Goal: Information Seeking & Learning: Learn about a topic

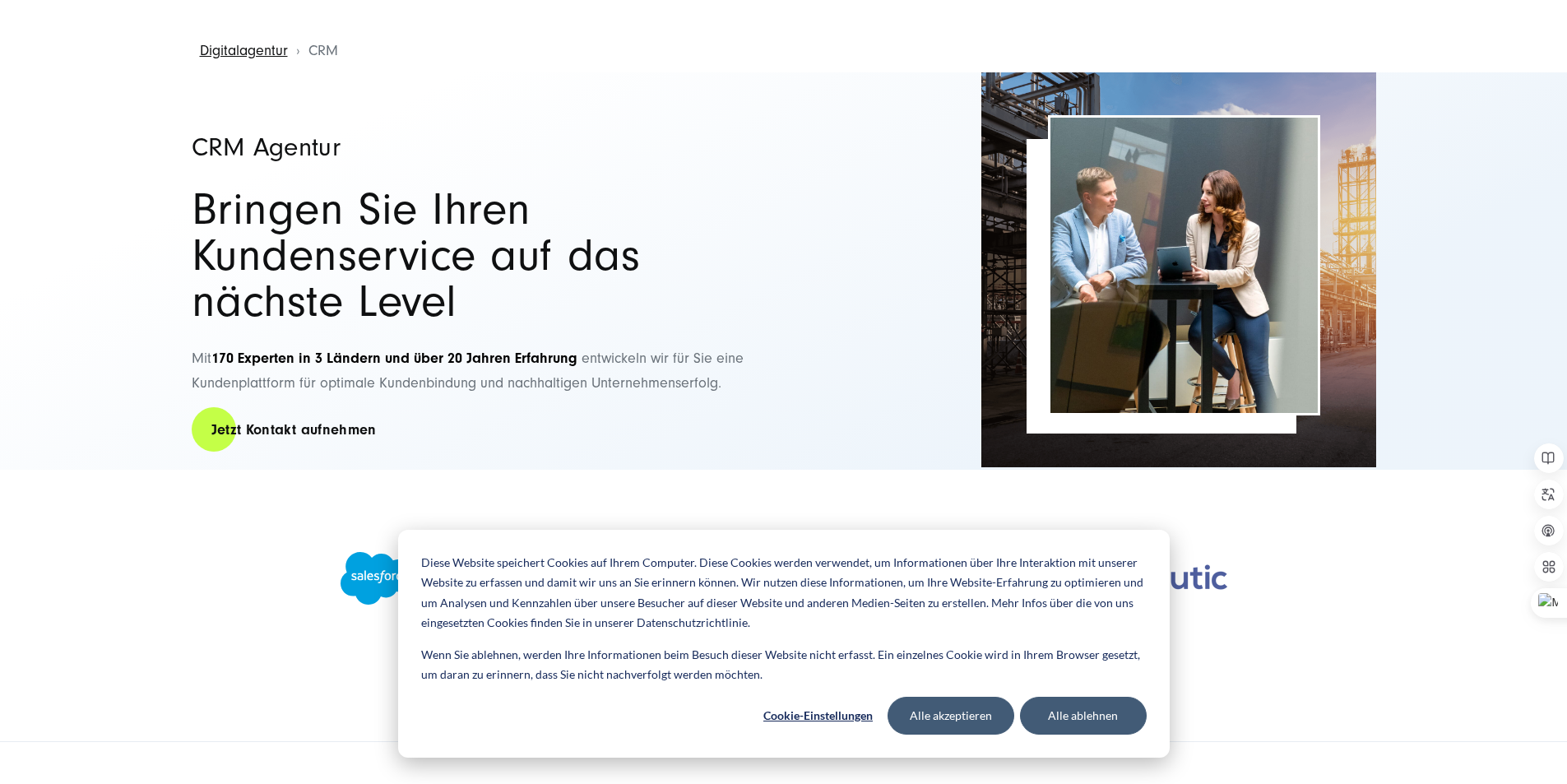
scroll to position [164, 0]
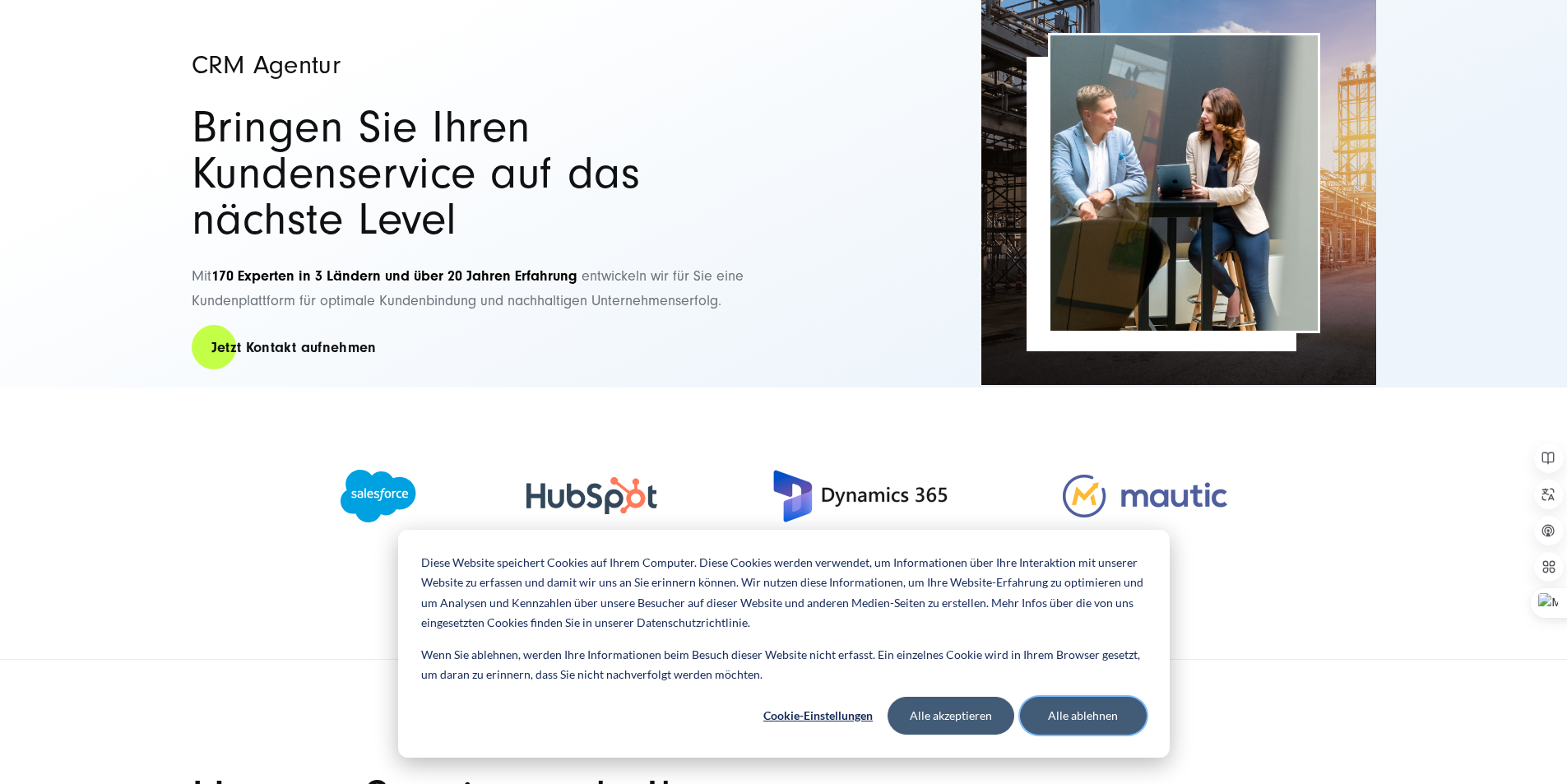
click at [1081, 704] on button "Alle ablehnen" at bounding box center [1084, 716] width 127 height 38
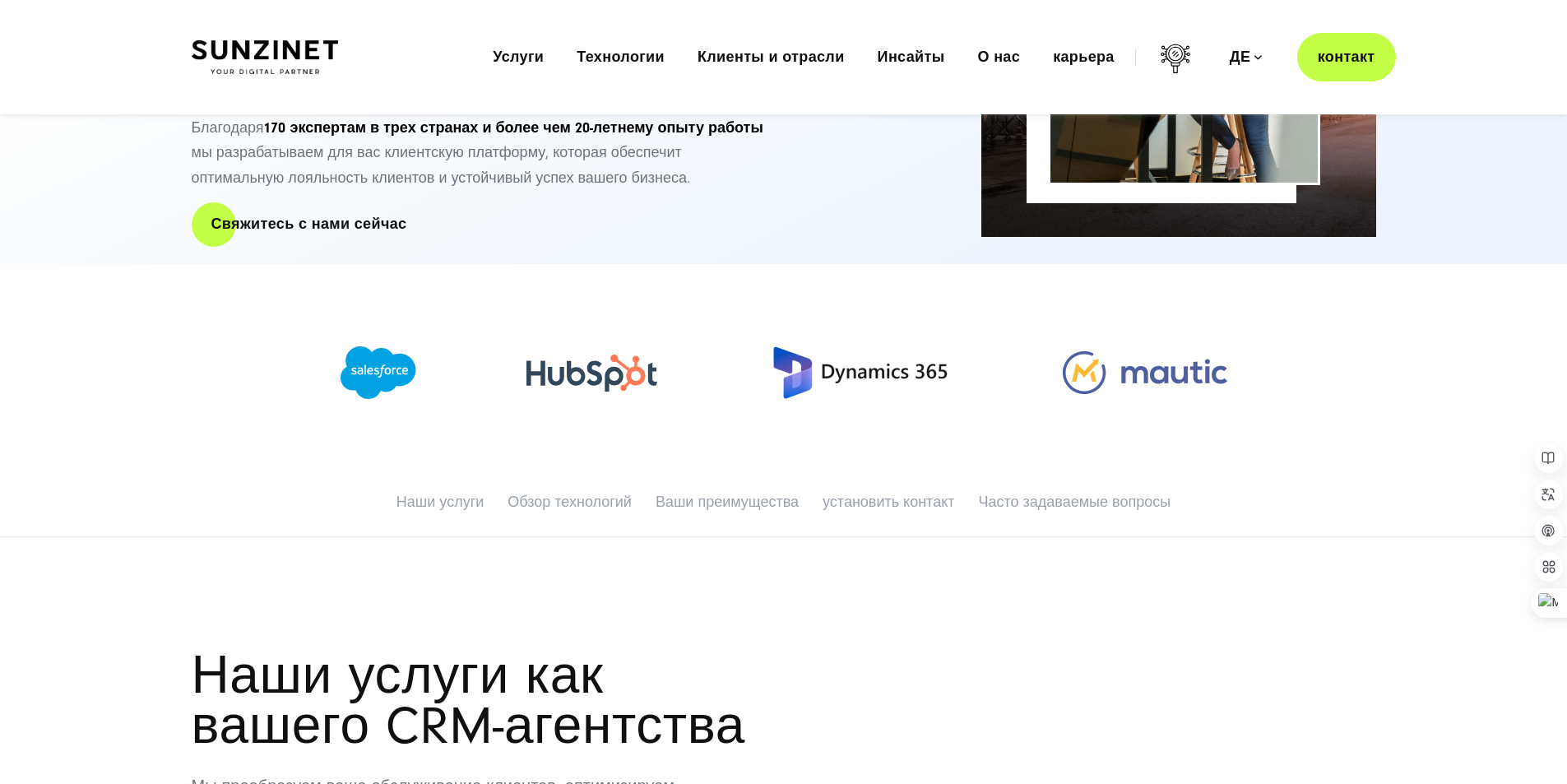
scroll to position [0, 0]
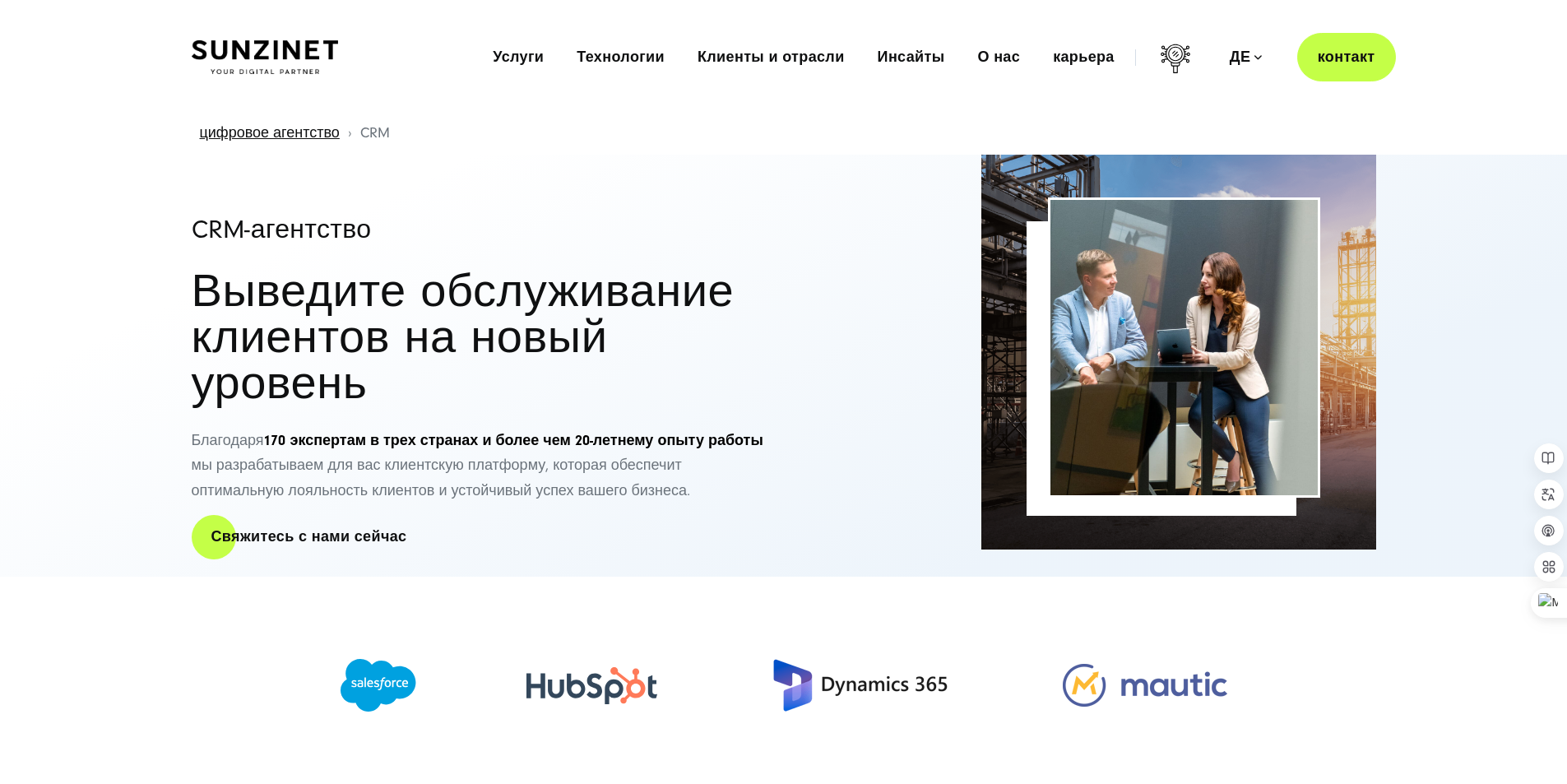
click at [716, 165] on div "CRM-агентство Выведите обслуживание клиентов на новый уровень Благодаря 170 экс…" at bounding box center [479, 365] width 575 height 423
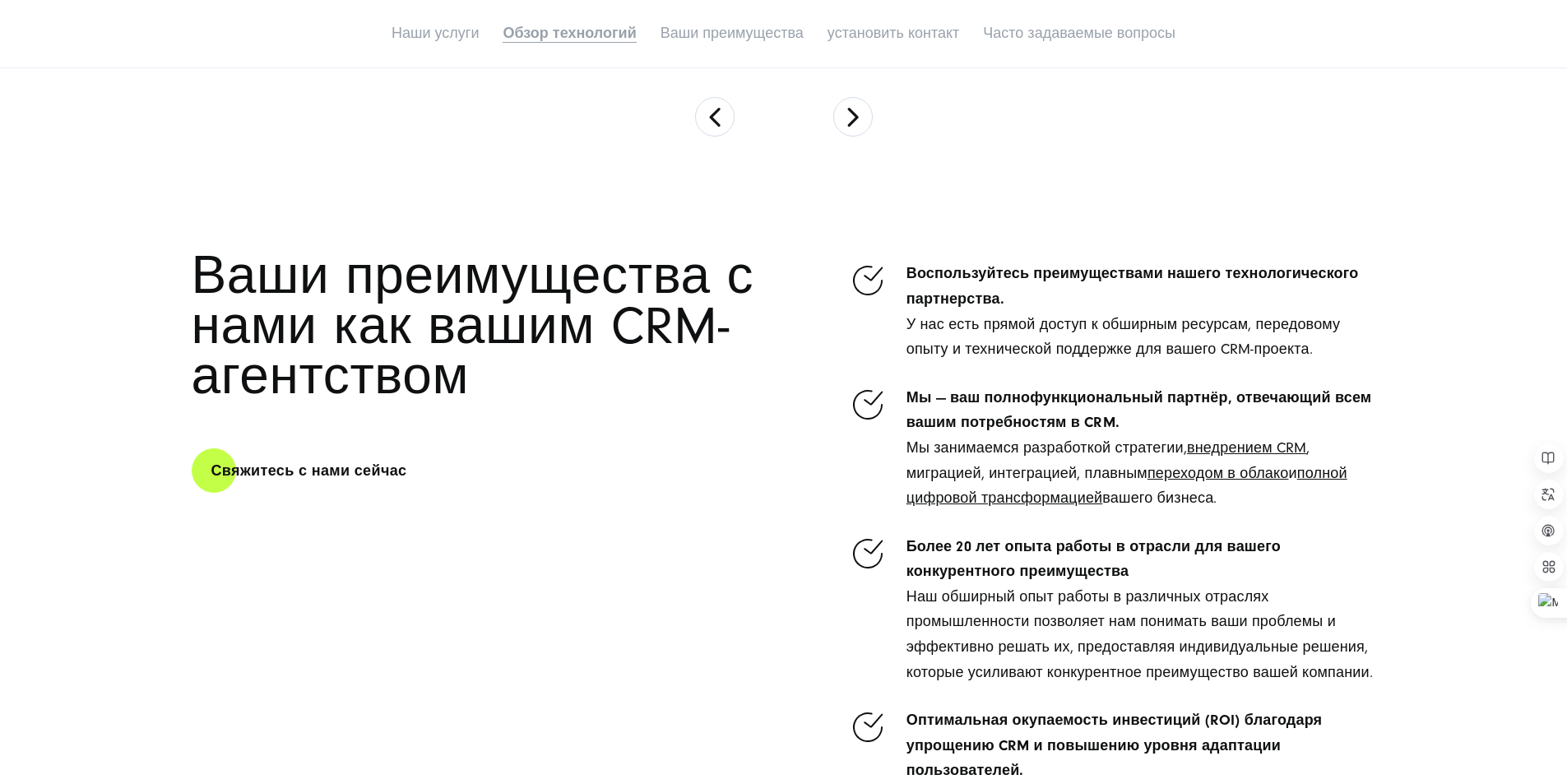
scroll to position [5016, 0]
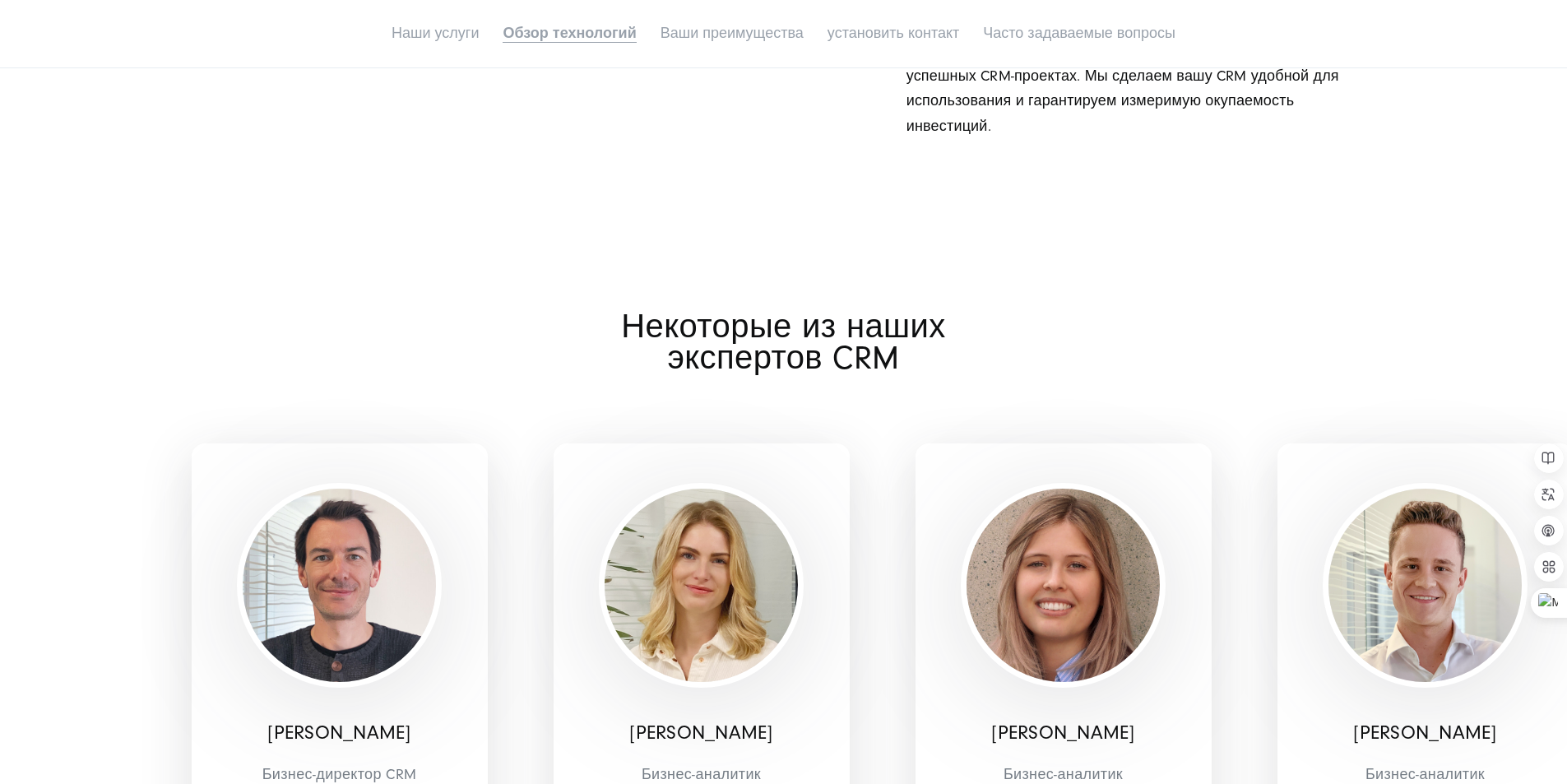
scroll to position [5427, 0]
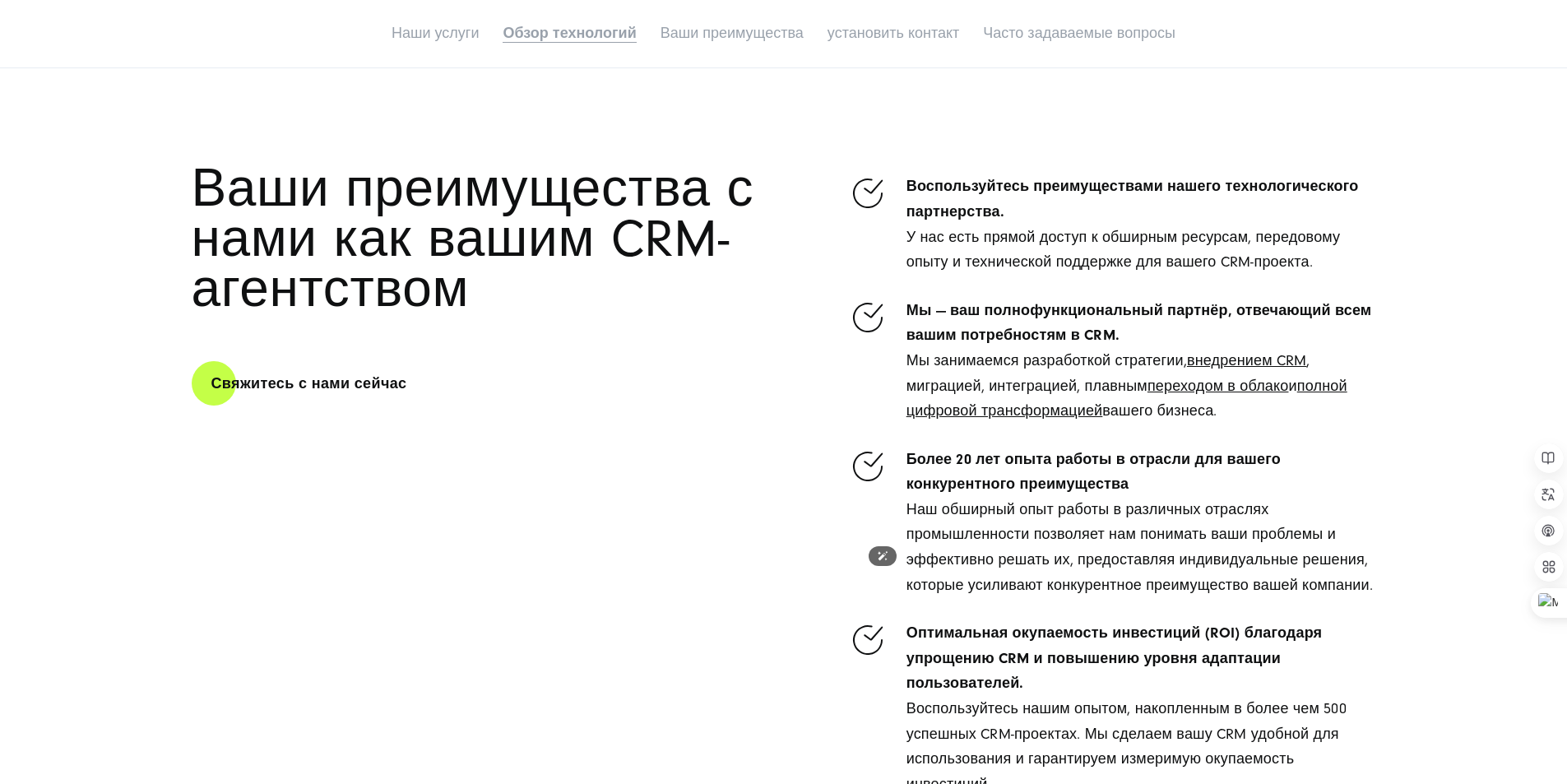
scroll to position [4768, 0]
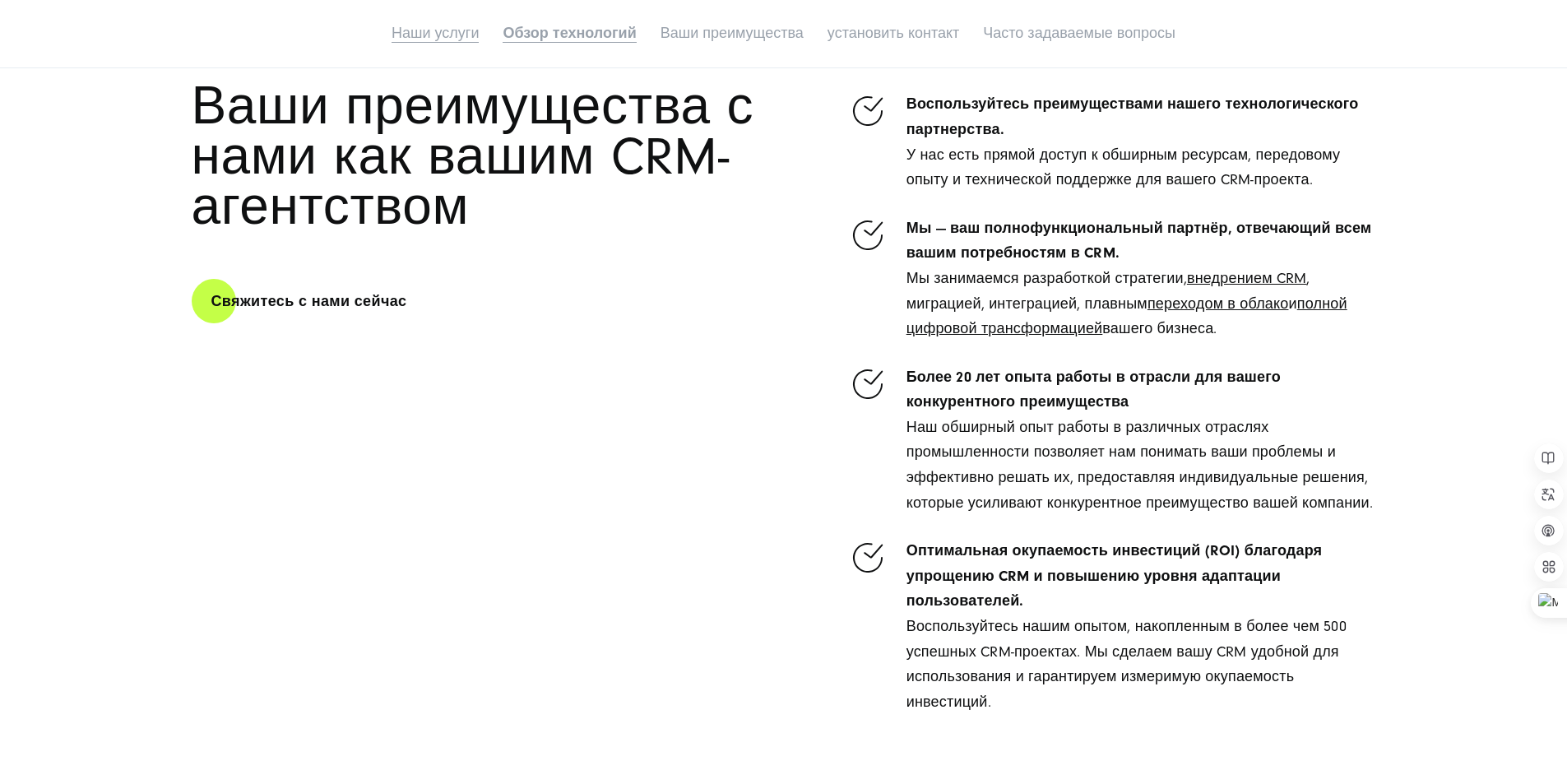
click at [391, 42] on font "Наши услуги" at bounding box center [435, 33] width 87 height 17
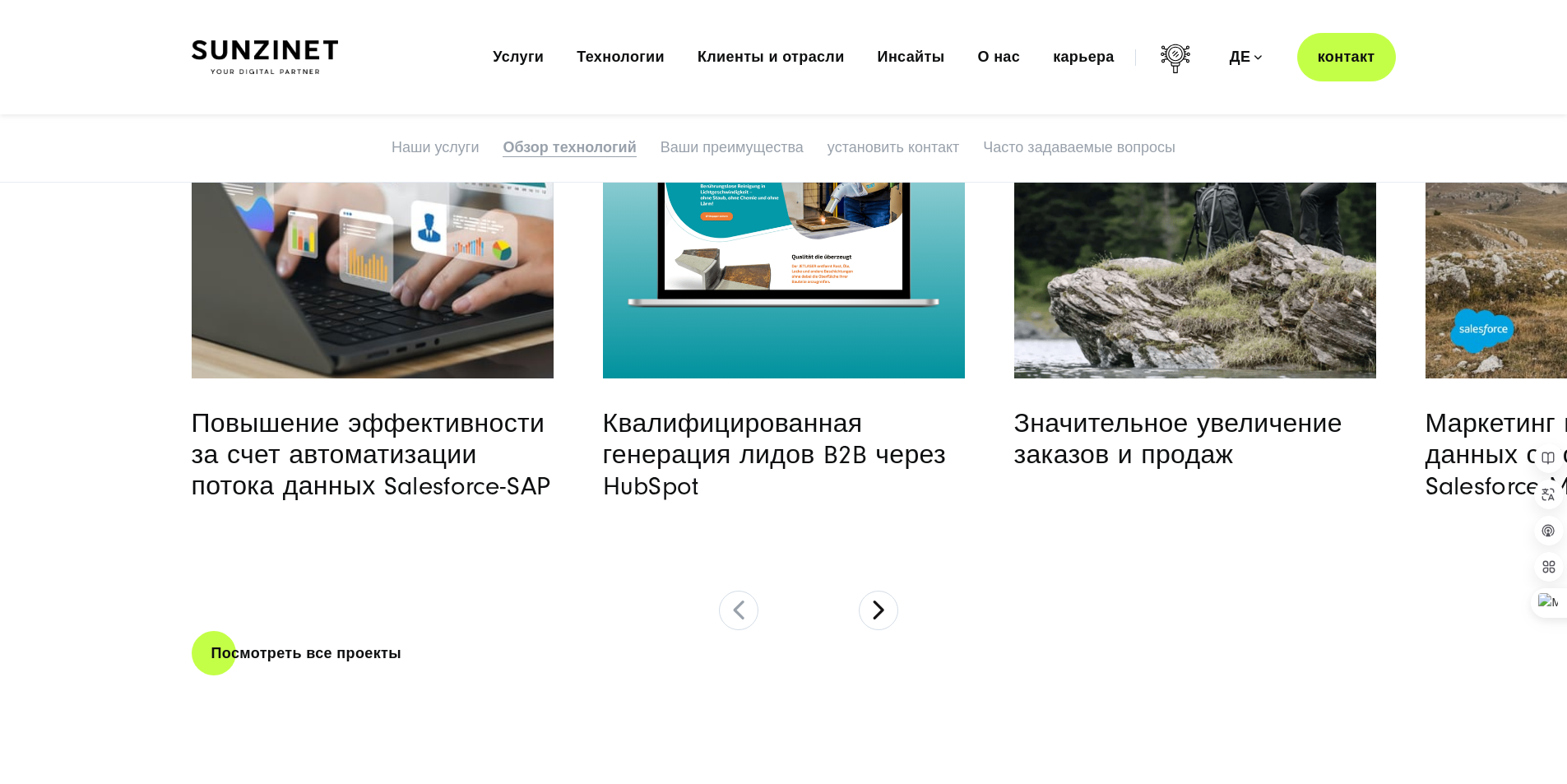
scroll to position [3190, 0]
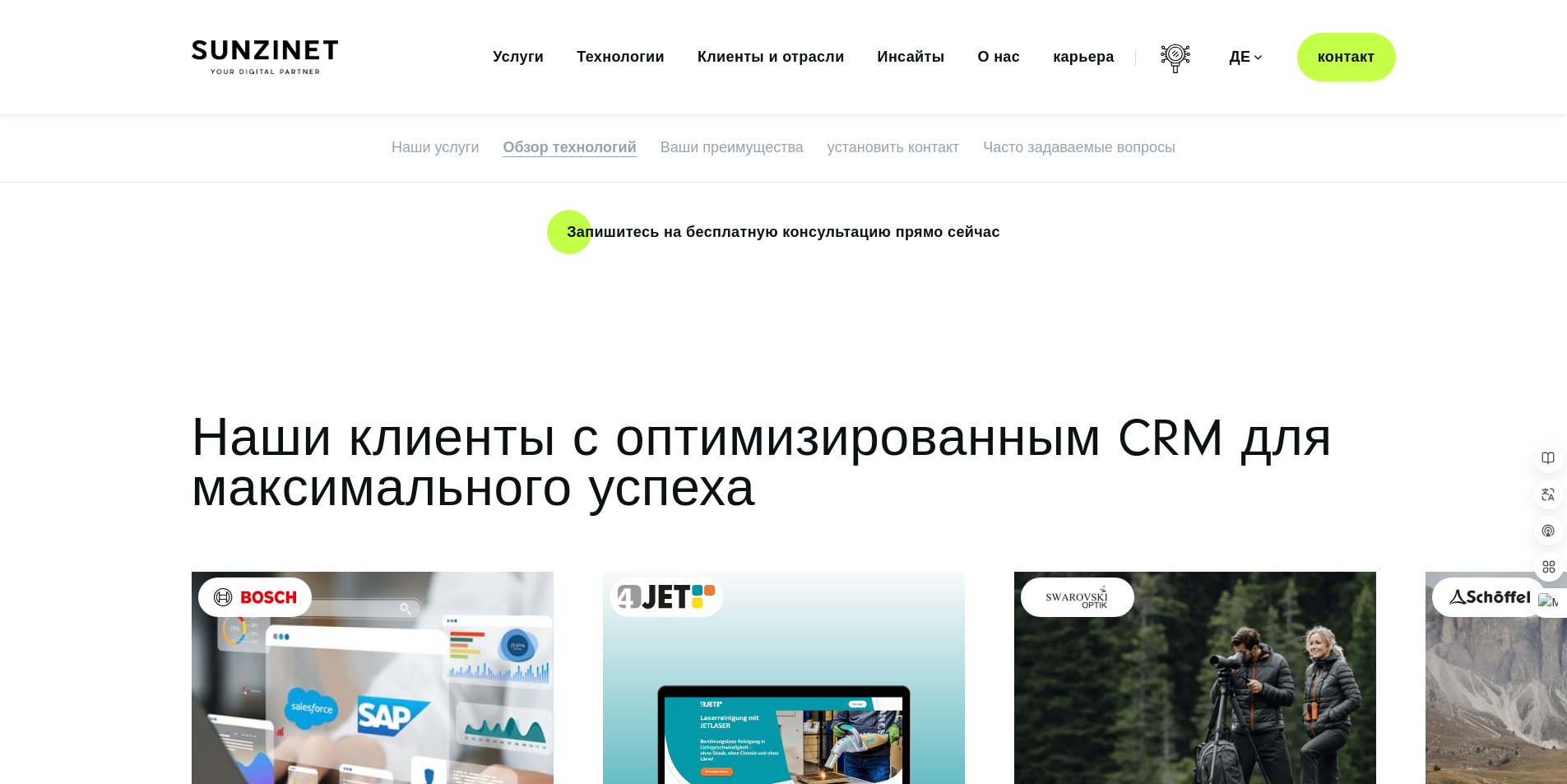
click at [291, 51] on img at bounding box center [265, 57] width 147 height 35
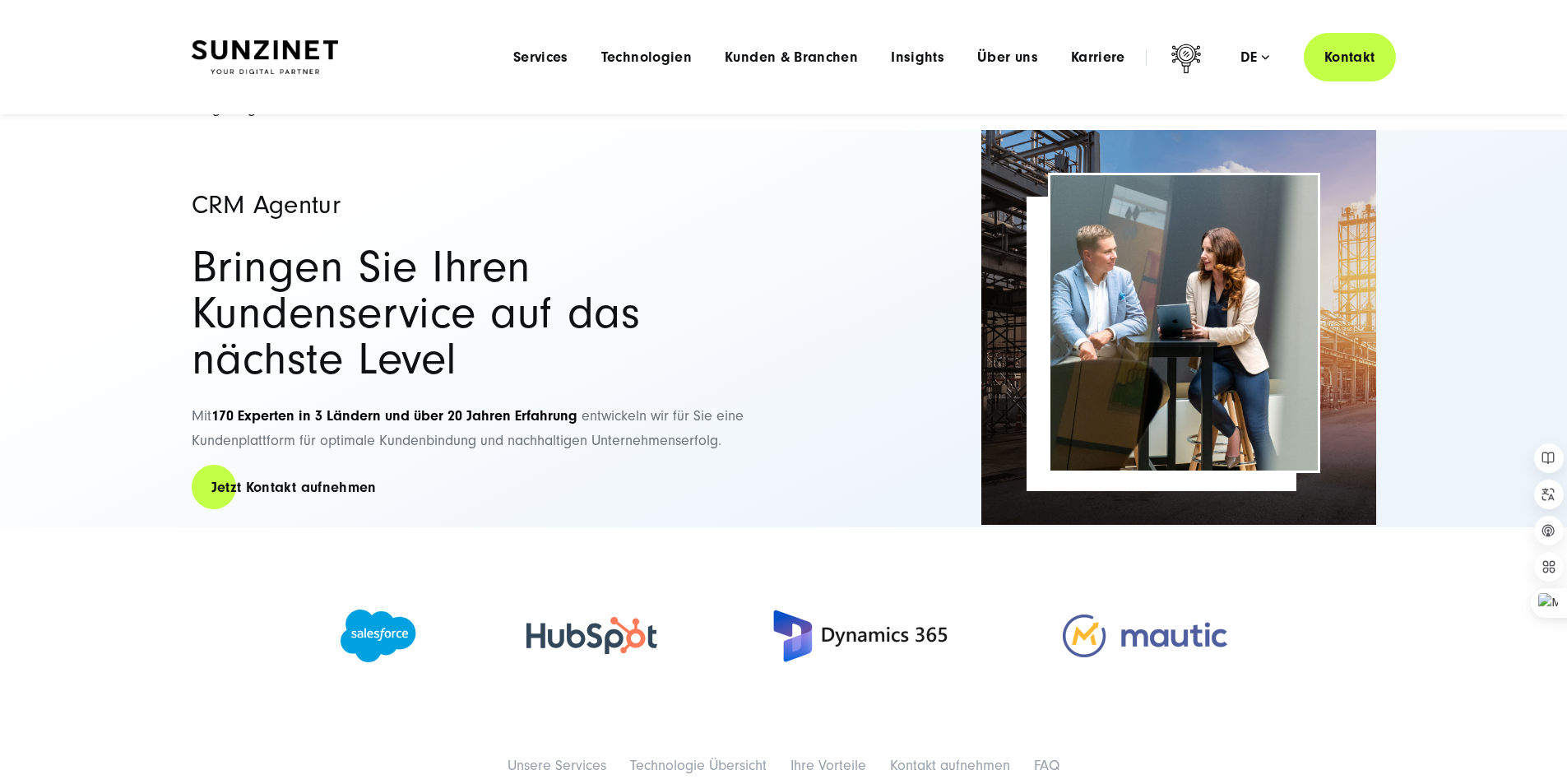
scroll to position [0, 0]
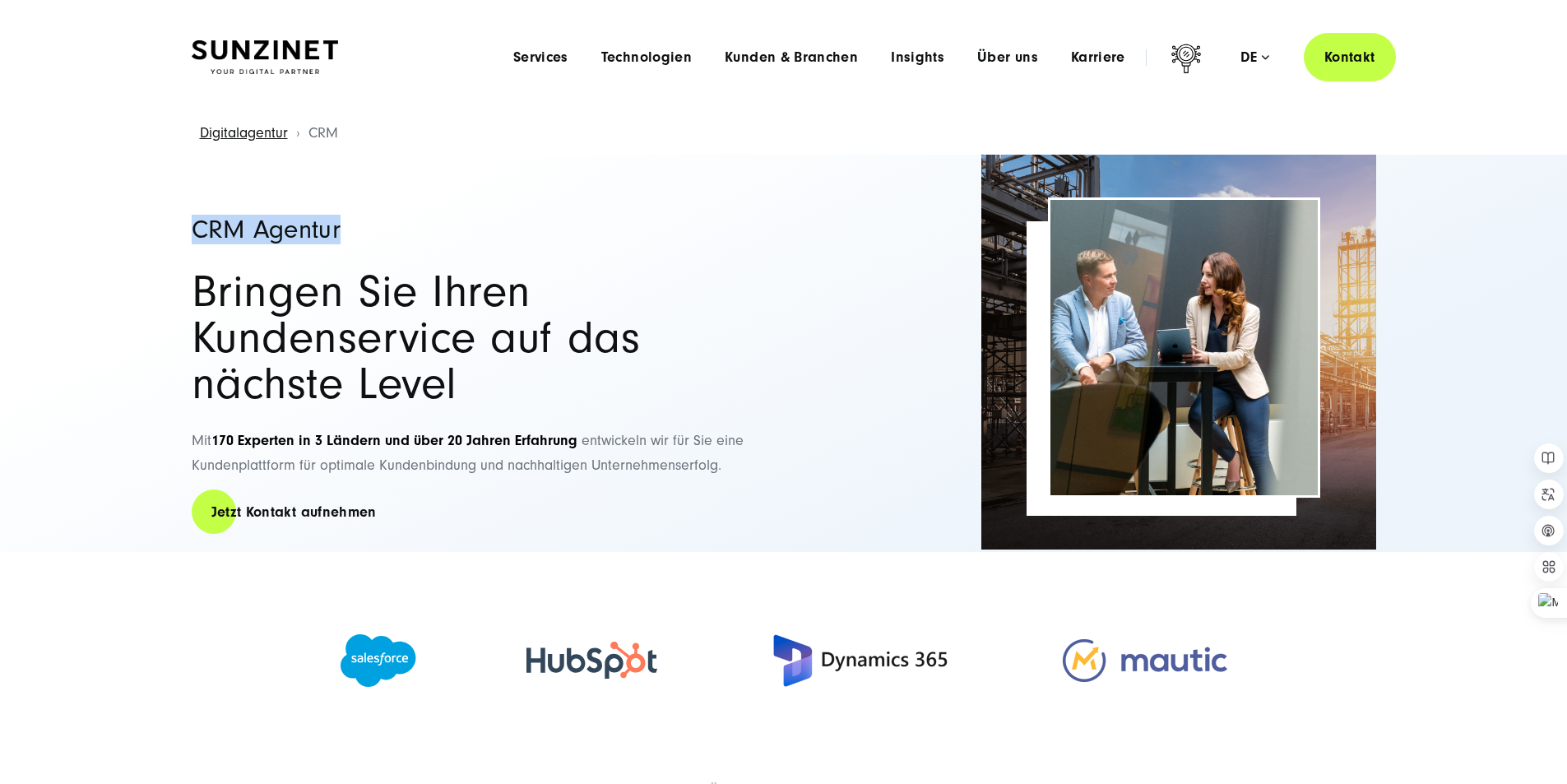
drag, startPoint x: 351, startPoint y: 221, endPoint x: 174, endPoint y: 223, distance: 177.0
click at [174, 223] on div "CRM Agentur Bringen Sie Ihren Kundenservice auf das nächste Level Mit 170 Exper…" at bounding box center [784, 352] width 1251 height 397
copy h1 "CRM Agentur"
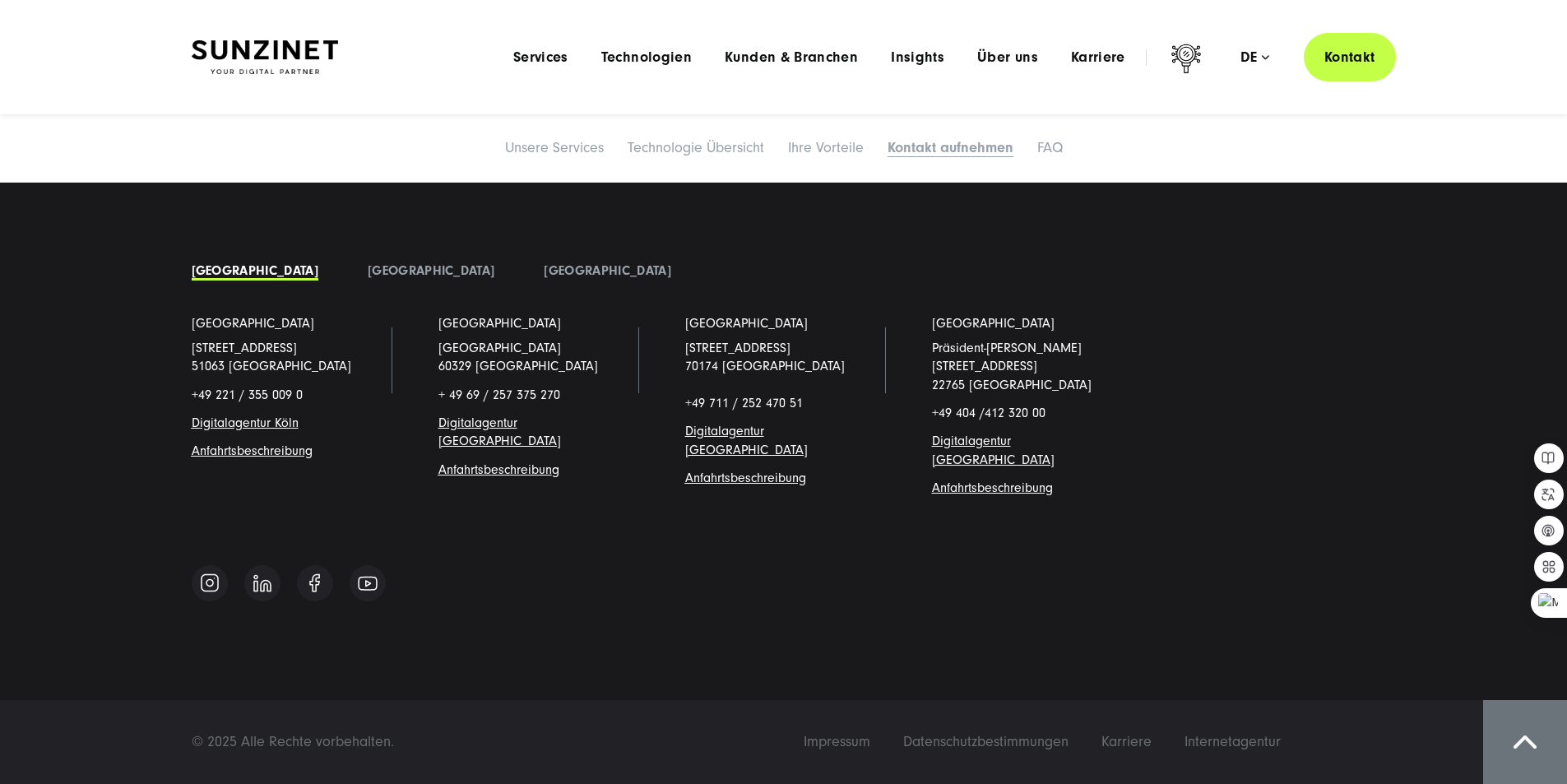
scroll to position [8389, 0]
